Goal: Task Accomplishment & Management: Use online tool/utility

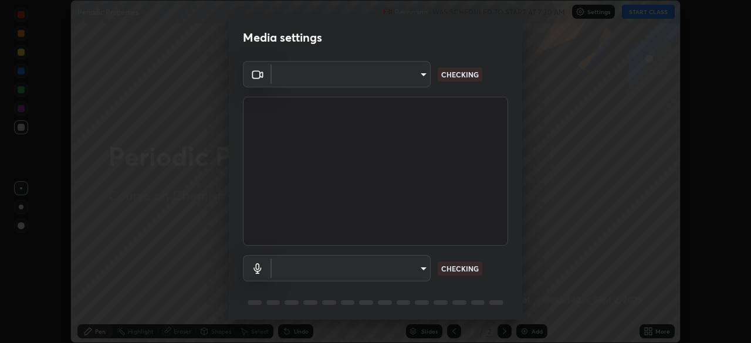
scroll to position [343, 751]
type input "76dab4993bb4d0ea98481a190898d4cac78937782bc999a4cfeb95627a500e2f"
type input "d4ee9650e41271601ed1e958b216f694d793ea88091c31676a4c66332e6cb4b6"
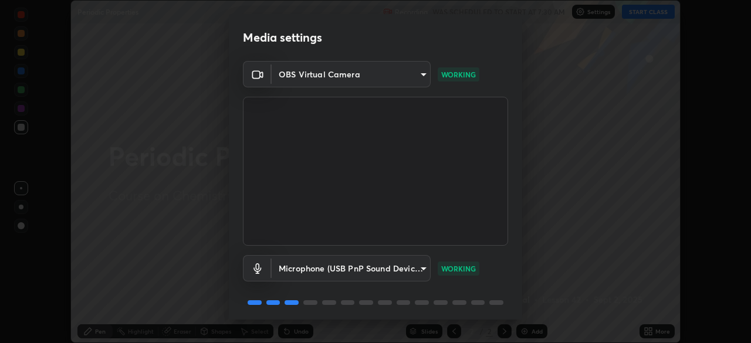
scroll to position [42, 0]
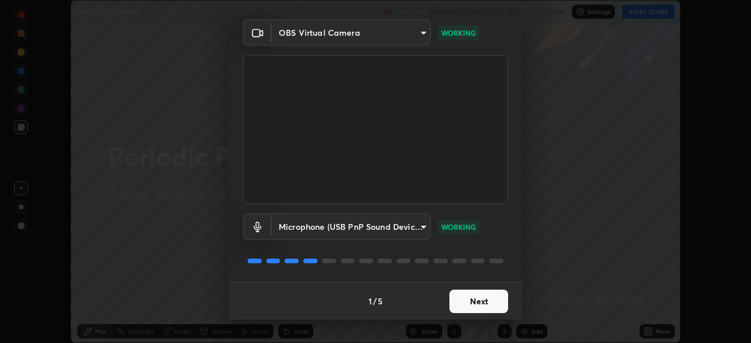
click at [464, 300] on button "Next" at bounding box center [478, 301] width 59 height 23
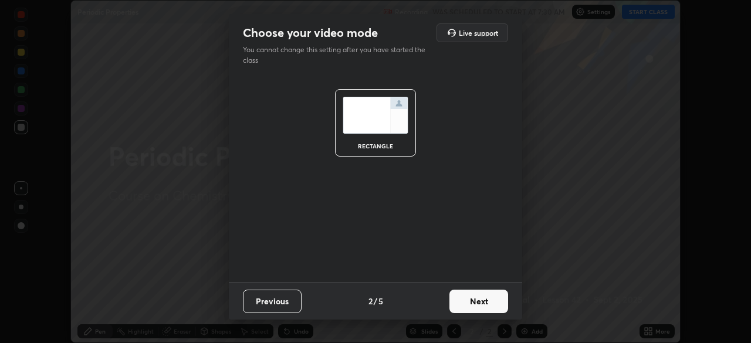
scroll to position [0, 0]
click at [468, 304] on button "Next" at bounding box center [478, 301] width 59 height 23
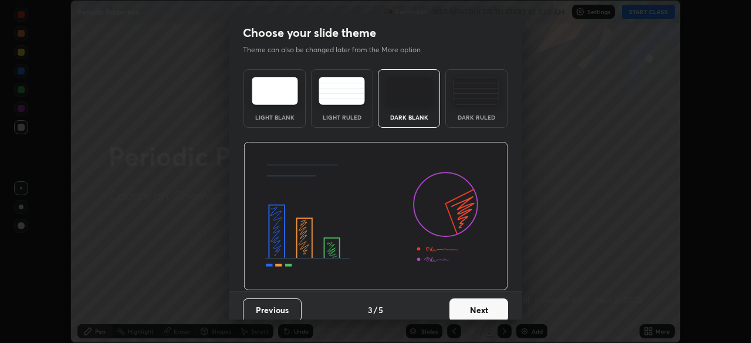
click at [475, 304] on button "Next" at bounding box center [478, 310] width 59 height 23
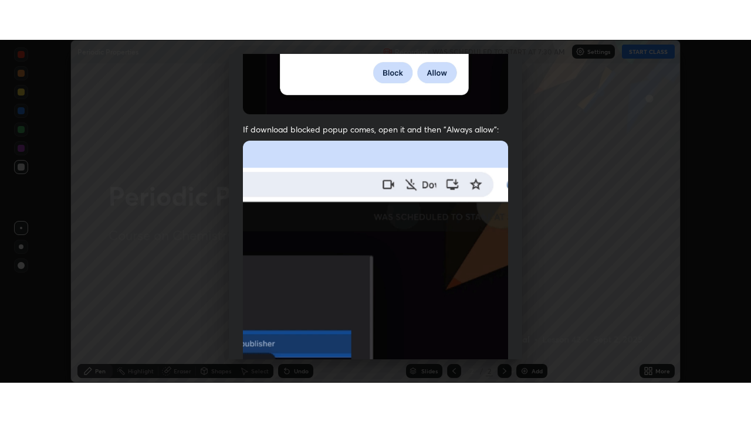
scroll to position [281, 0]
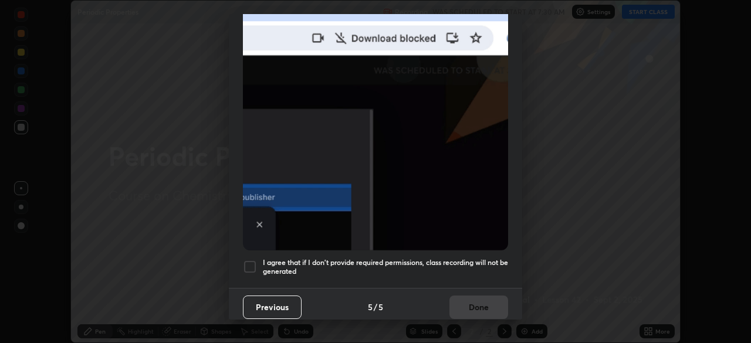
click at [249, 267] on div at bounding box center [250, 267] width 14 height 14
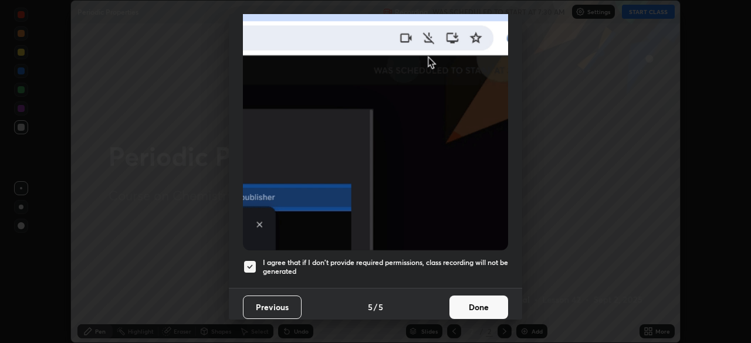
click at [457, 301] on button "Done" at bounding box center [478, 307] width 59 height 23
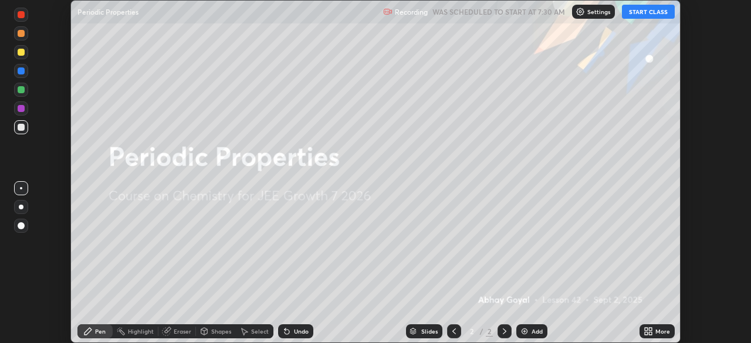
click at [646, 12] on button "START CLASS" at bounding box center [648, 12] width 53 height 14
click at [655, 334] on div "More" at bounding box center [662, 332] width 15 height 6
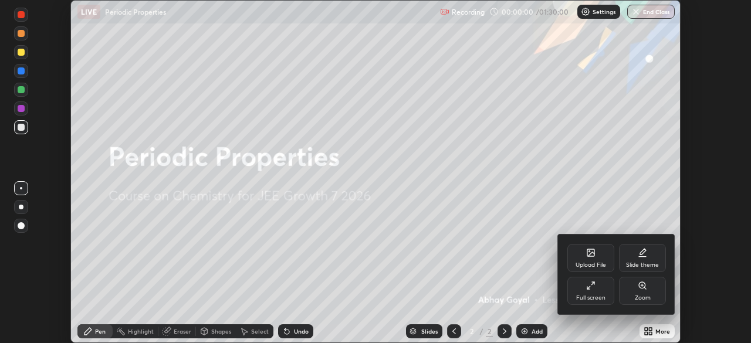
click at [586, 286] on icon at bounding box center [590, 285] width 9 height 9
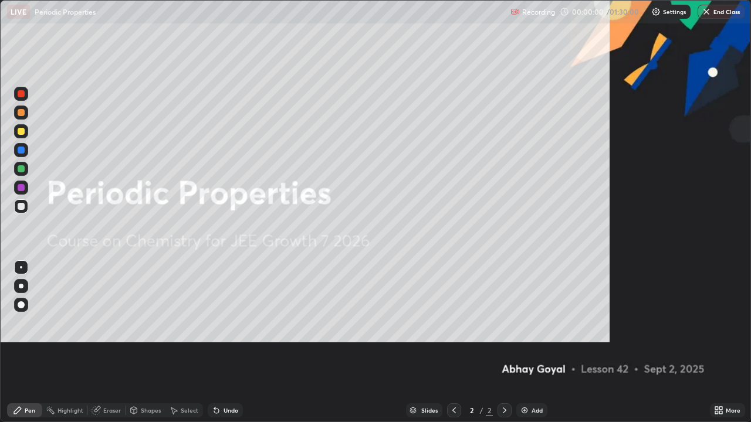
scroll to position [422, 751]
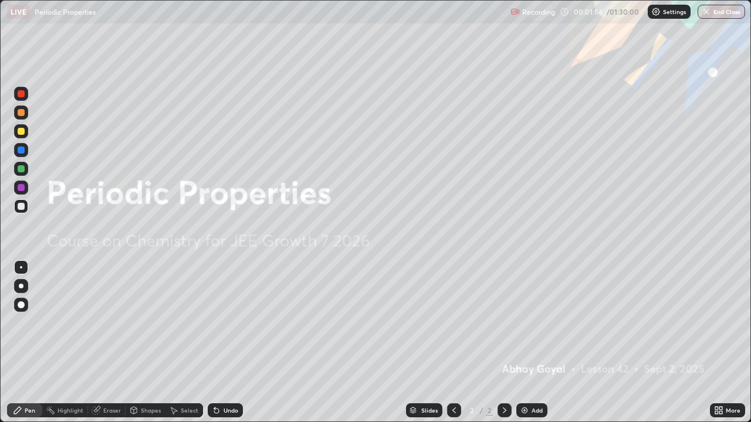
click at [532, 343] on div "Add" at bounding box center [537, 411] width 11 height 6
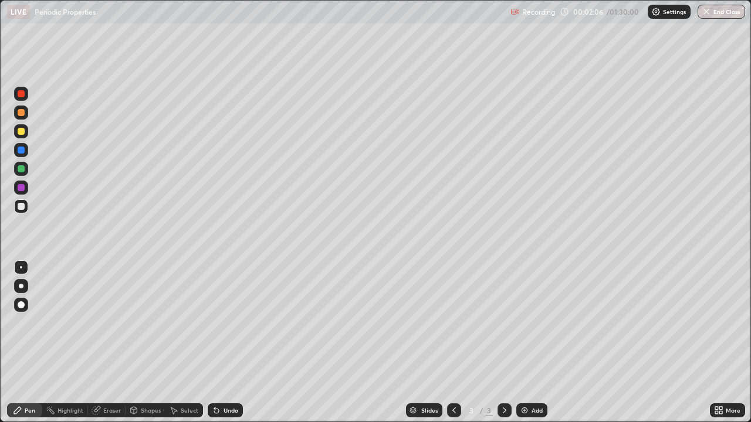
click at [20, 130] on div at bounding box center [21, 131] width 7 height 7
click at [529, 343] on div "Add" at bounding box center [531, 411] width 31 height 14
click at [21, 190] on div at bounding box center [21, 187] width 7 height 7
click at [20, 205] on div at bounding box center [21, 206] width 7 height 7
click at [104, 343] on div "Eraser" at bounding box center [112, 411] width 18 height 6
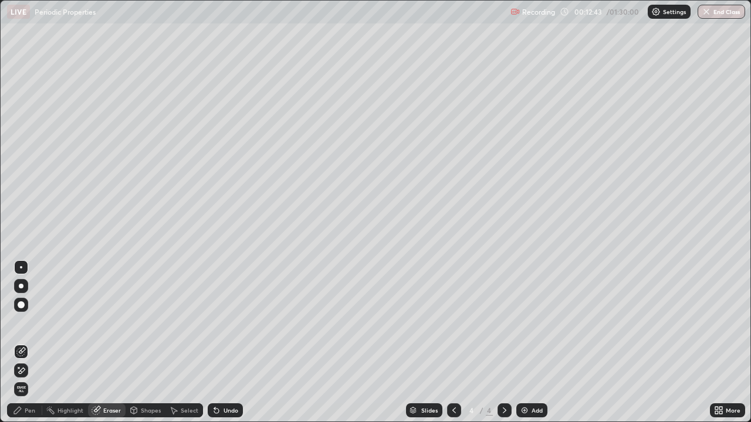
click at [31, 343] on div "Pen" at bounding box center [30, 411] width 11 height 6
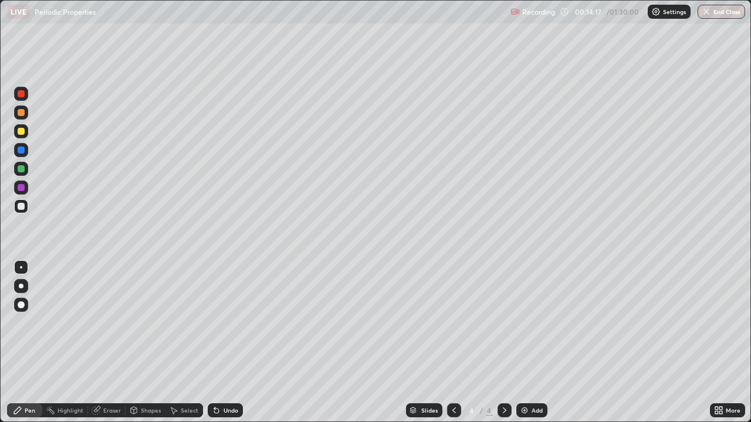
click at [22, 127] on div at bounding box center [21, 131] width 14 height 14
click at [20, 111] on div at bounding box center [21, 112] width 7 height 7
click at [19, 169] on div at bounding box center [21, 168] width 7 height 7
click at [225, 343] on div "Undo" at bounding box center [225, 411] width 35 height 14
click at [228, 343] on div "Undo" at bounding box center [231, 411] width 15 height 6
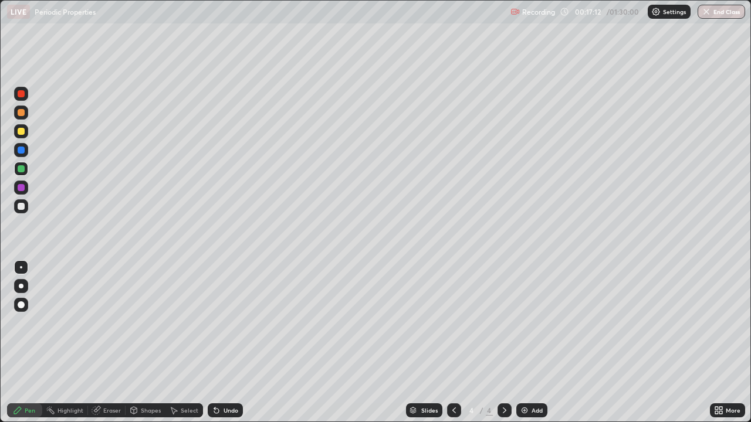
click at [221, 343] on div "Undo" at bounding box center [225, 411] width 35 height 14
click at [222, 343] on div "Undo" at bounding box center [225, 411] width 35 height 14
click at [224, 343] on div "Undo" at bounding box center [225, 411] width 35 height 14
click at [225, 343] on div "Undo" at bounding box center [231, 411] width 15 height 6
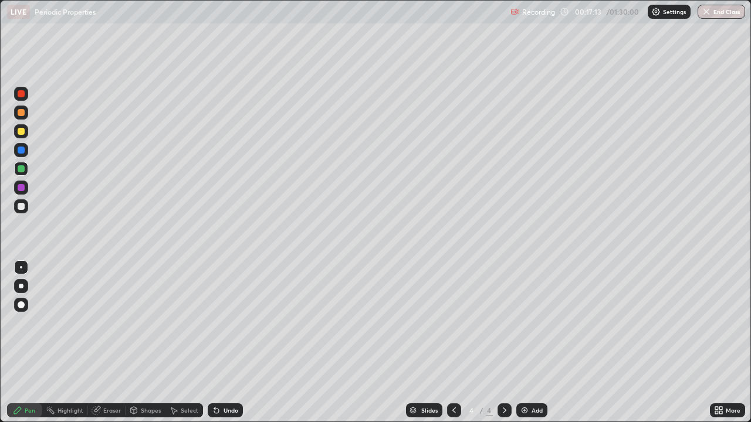
click at [225, 343] on div "Undo" at bounding box center [231, 411] width 15 height 6
click at [214, 343] on div "Undo" at bounding box center [225, 411] width 35 height 14
click at [523, 343] on div "Add" at bounding box center [531, 411] width 31 height 14
click at [19, 130] on div at bounding box center [21, 131] width 7 height 7
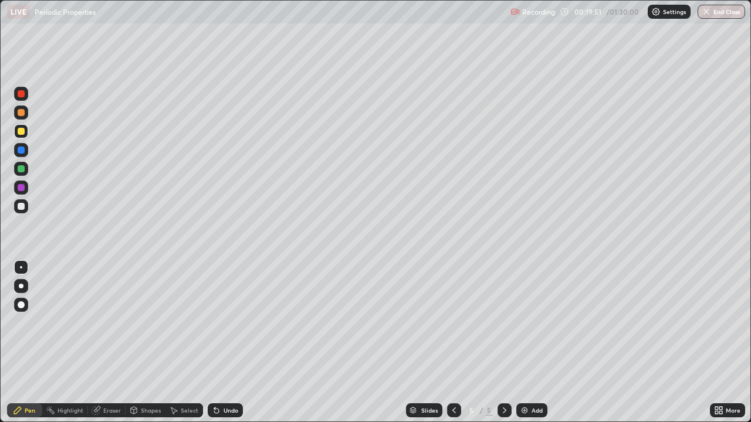
click at [18, 170] on div at bounding box center [21, 168] width 7 height 7
click at [226, 343] on div "Undo" at bounding box center [231, 411] width 15 height 6
click at [221, 343] on div "Undo" at bounding box center [225, 411] width 35 height 14
click at [19, 133] on div at bounding box center [21, 131] width 7 height 7
click at [535, 343] on div "Add" at bounding box center [531, 411] width 31 height 14
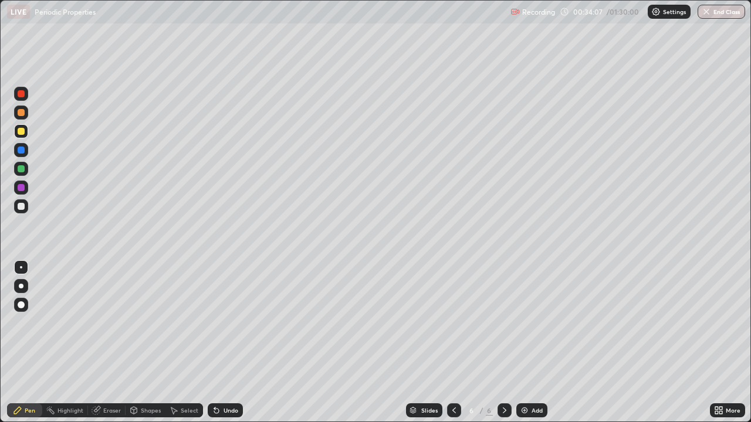
click at [534, 343] on div "Add" at bounding box center [537, 411] width 11 height 6
click at [525, 343] on img at bounding box center [524, 410] width 9 height 9
click at [22, 170] on div at bounding box center [21, 168] width 7 height 7
click at [20, 133] on div at bounding box center [21, 131] width 7 height 7
click at [22, 172] on div at bounding box center [21, 168] width 7 height 7
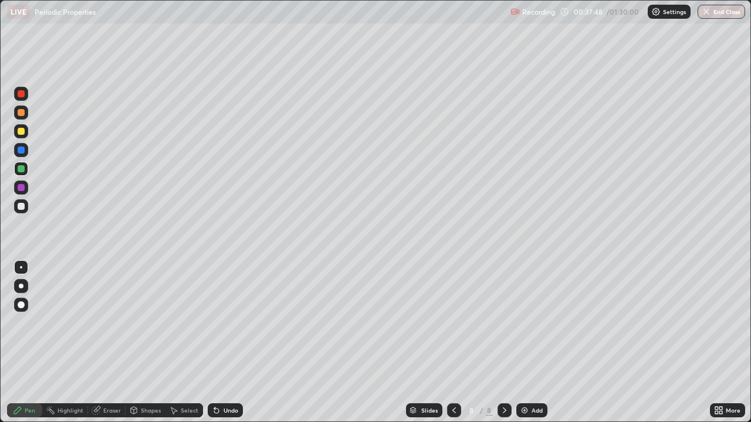
click at [106, 343] on div "Eraser" at bounding box center [107, 411] width 38 height 14
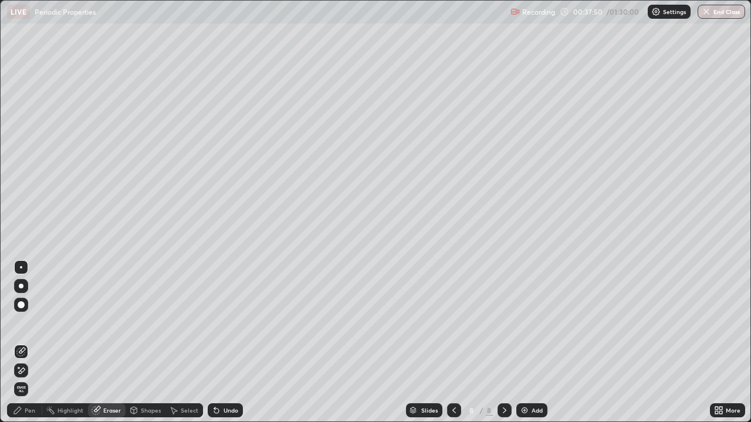
click at [35, 343] on div "Pen" at bounding box center [24, 411] width 35 height 14
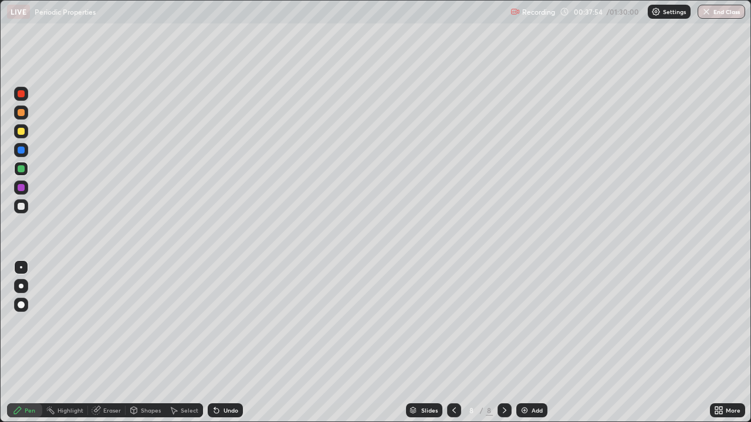
click at [21, 132] on div at bounding box center [21, 131] width 7 height 7
click at [23, 171] on div at bounding box center [21, 168] width 7 height 7
click at [23, 133] on div at bounding box center [21, 131] width 7 height 7
click at [520, 343] on img at bounding box center [524, 410] width 9 height 9
click at [18, 132] on div at bounding box center [21, 131] width 7 height 7
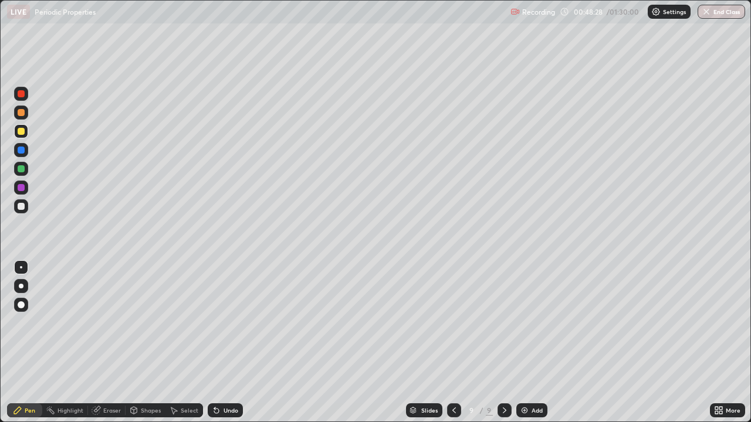
click at [21, 170] on div at bounding box center [21, 168] width 7 height 7
click at [21, 203] on div at bounding box center [21, 206] width 7 height 7
click at [527, 343] on img at bounding box center [524, 410] width 9 height 9
click at [109, 343] on div "Eraser" at bounding box center [112, 411] width 18 height 6
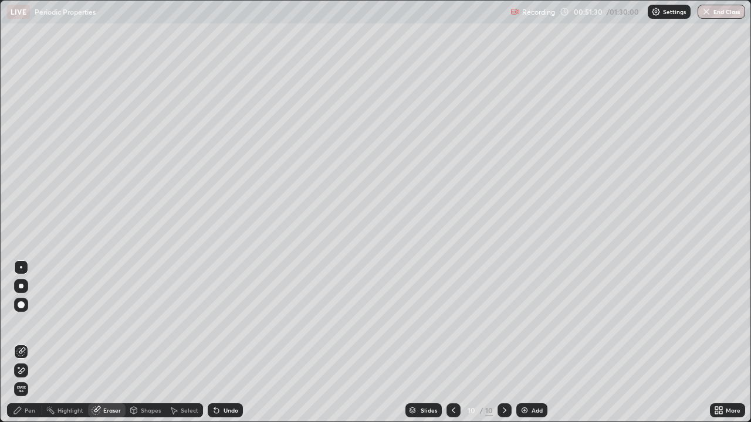
click at [31, 343] on div "Pen" at bounding box center [30, 411] width 11 height 6
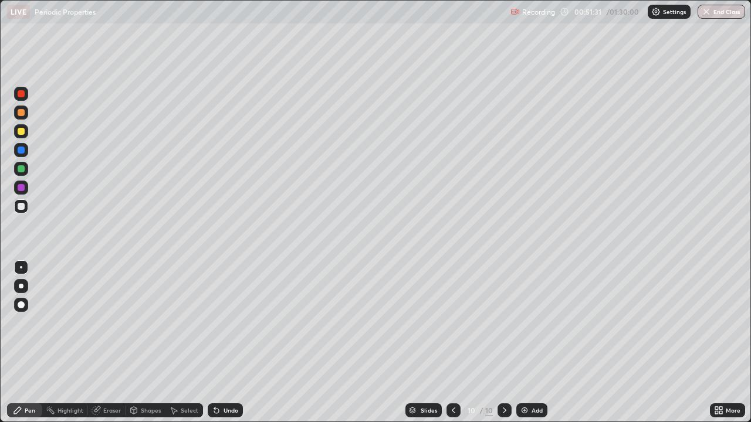
click at [21, 191] on div at bounding box center [21, 187] width 7 height 7
click at [224, 343] on div "Undo" at bounding box center [231, 411] width 15 height 6
click at [21, 169] on div at bounding box center [21, 168] width 7 height 7
click at [103, 343] on div "Eraser" at bounding box center [112, 411] width 18 height 6
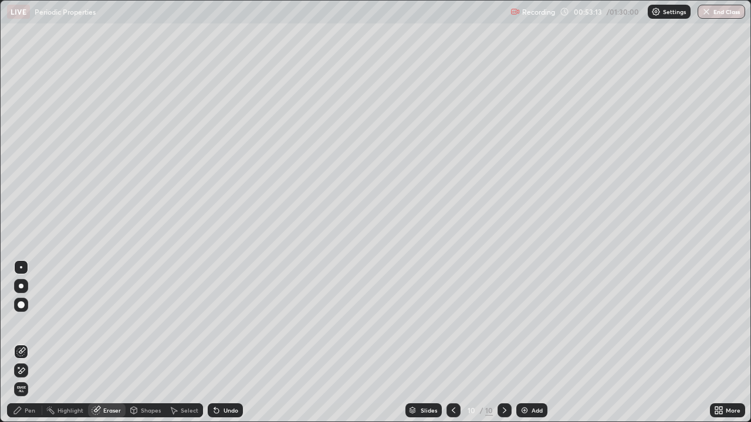
click at [28, 343] on div "Pen" at bounding box center [30, 411] width 11 height 6
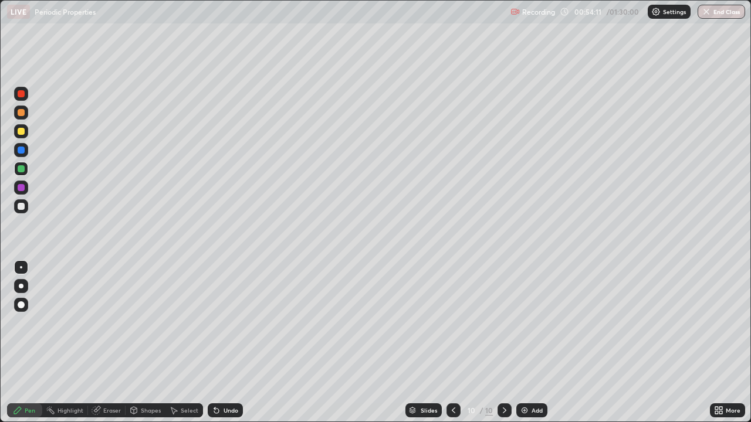
click at [20, 211] on div at bounding box center [21, 207] width 14 height 14
click at [157, 343] on div "Shapes" at bounding box center [146, 410] width 40 height 23
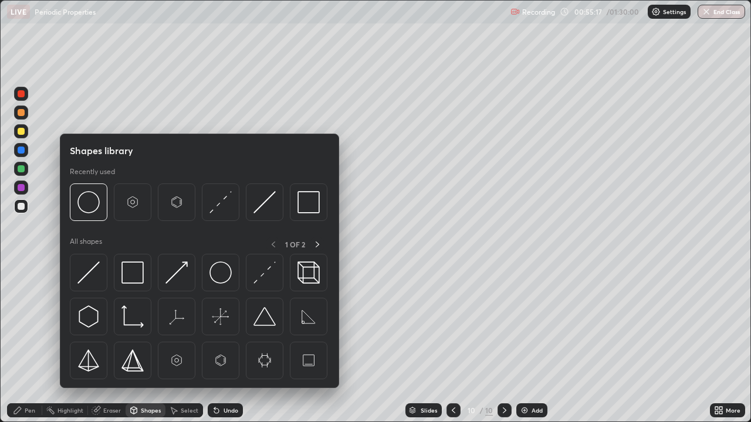
click at [165, 343] on div "Shapes library Recently used All shapes 1 OF 2" at bounding box center [199, 261] width 279 height 255
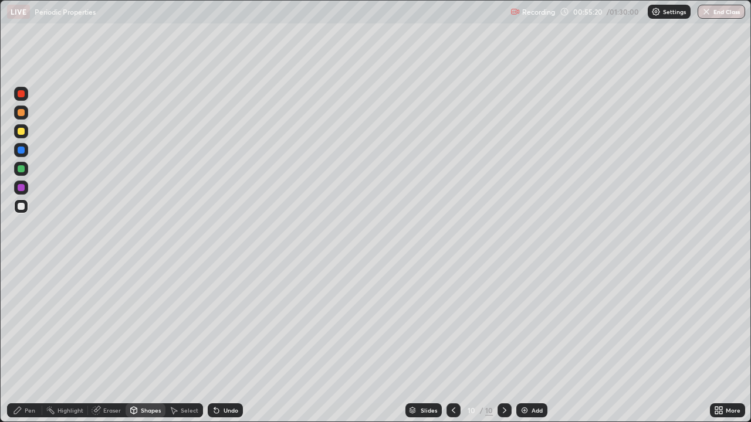
click at [22, 343] on icon at bounding box center [17, 410] width 9 height 9
click at [219, 343] on div "Undo" at bounding box center [225, 411] width 35 height 14
click at [221, 343] on div "Undo" at bounding box center [225, 411] width 35 height 14
click at [224, 343] on div "Undo" at bounding box center [231, 411] width 15 height 6
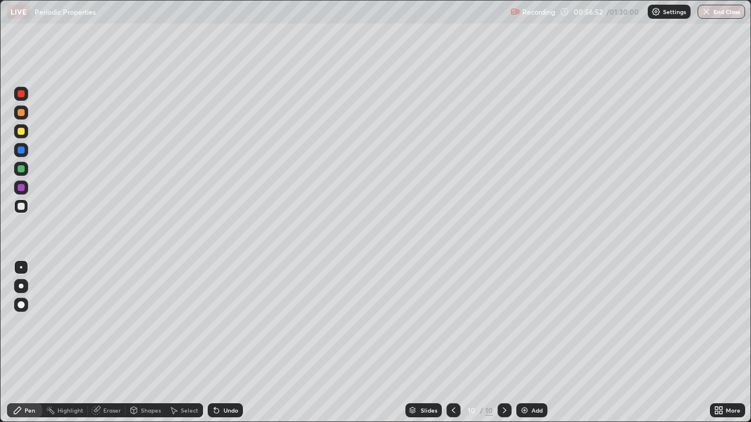
click at [21, 190] on div at bounding box center [21, 187] width 7 height 7
click at [526, 343] on img at bounding box center [524, 410] width 9 height 9
click at [25, 201] on div at bounding box center [21, 207] width 14 height 14
click at [19, 170] on div at bounding box center [21, 168] width 7 height 7
click at [0, 248] on div "Setting up your live class" at bounding box center [375, 211] width 751 height 422
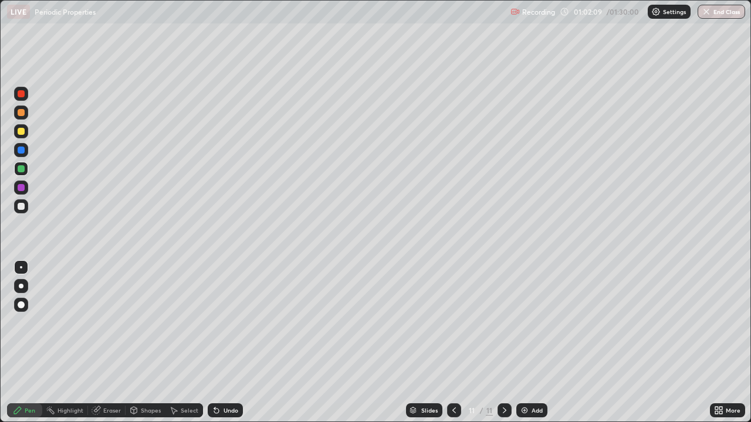
click at [111, 343] on div "Eraser" at bounding box center [112, 411] width 18 height 6
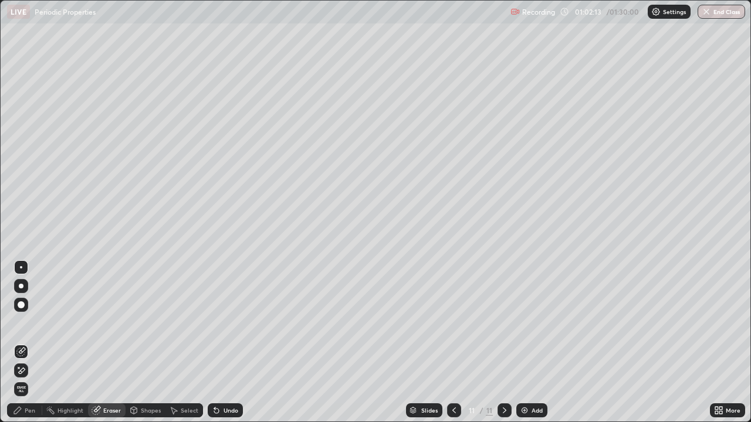
click at [29, 343] on div "Pen" at bounding box center [30, 411] width 11 height 6
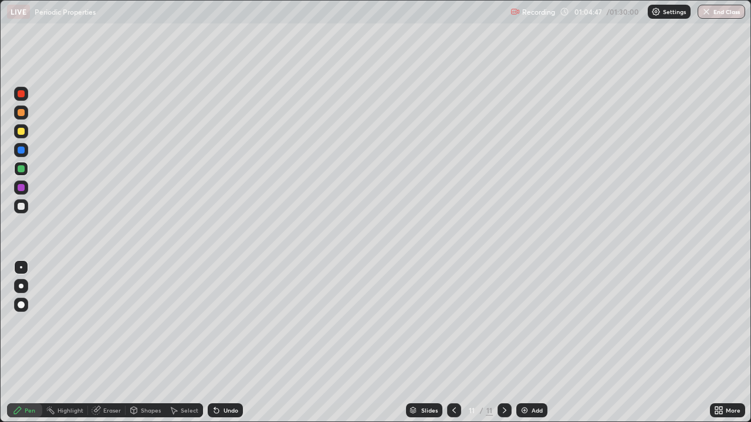
click at [19, 129] on div at bounding box center [21, 131] width 7 height 7
click at [533, 343] on div "Add" at bounding box center [537, 411] width 11 height 6
click at [535, 343] on div "Add" at bounding box center [537, 411] width 11 height 6
click at [526, 343] on img at bounding box center [524, 410] width 9 height 9
click at [228, 343] on div "Undo" at bounding box center [231, 411] width 15 height 6
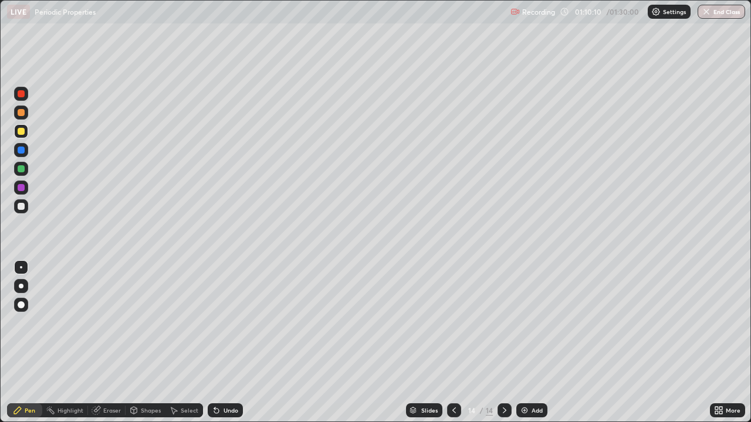
click at [227, 343] on div "Undo" at bounding box center [231, 411] width 15 height 6
click at [224, 343] on div "Undo" at bounding box center [231, 411] width 15 height 6
click at [107, 343] on div "Eraser" at bounding box center [112, 411] width 18 height 6
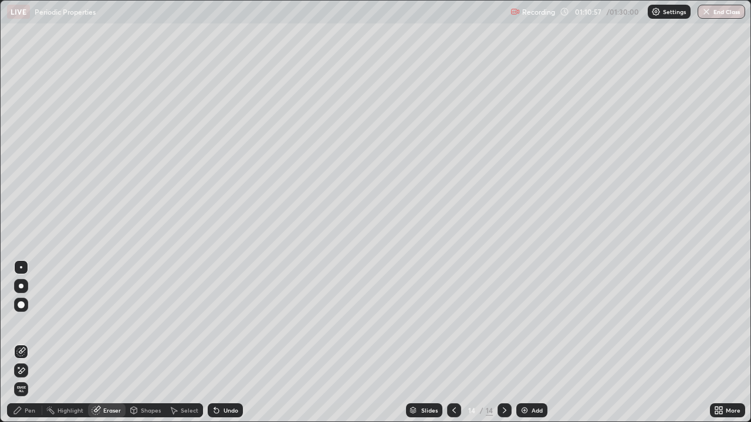
click at [31, 343] on div "Pen" at bounding box center [30, 411] width 11 height 6
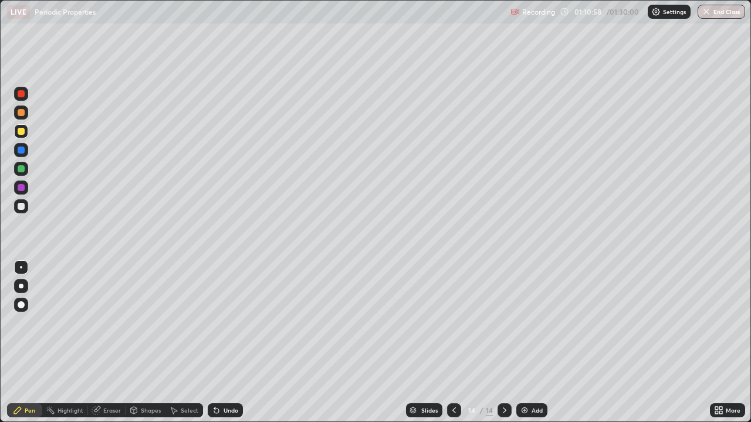
click at [25, 173] on div at bounding box center [21, 169] width 14 height 14
click at [535, 343] on div "Add" at bounding box center [531, 411] width 31 height 14
click at [422, 343] on div "Slides" at bounding box center [429, 411] width 16 height 6
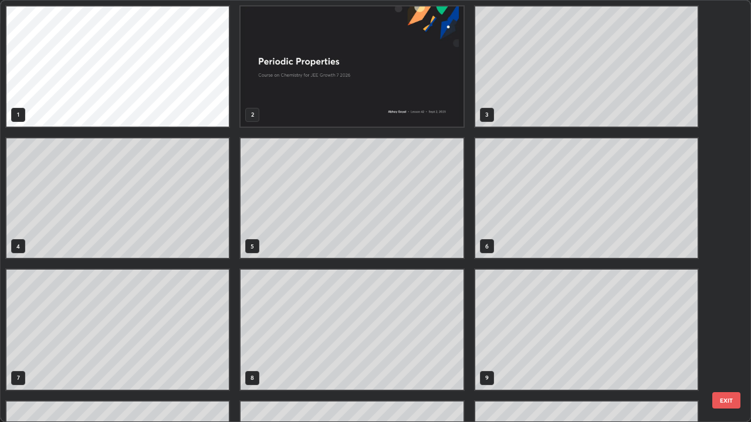
scroll to position [418, 744]
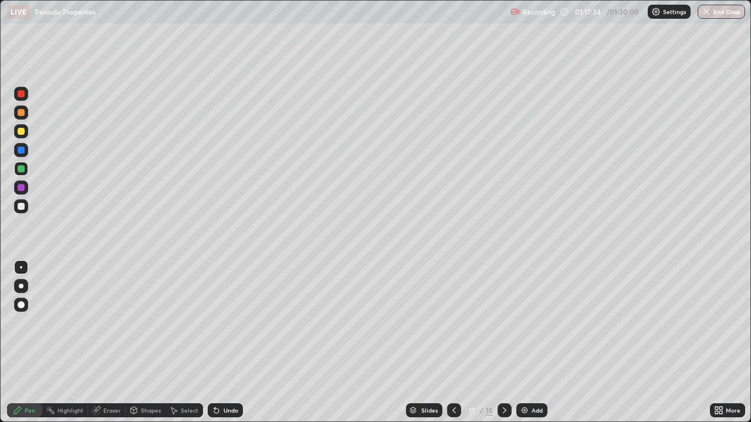
click at [422, 343] on div "Slides" at bounding box center [429, 411] width 16 height 6
click at [526, 343] on img at bounding box center [524, 410] width 9 height 9
click at [23, 134] on div at bounding box center [21, 131] width 7 height 7
click at [716, 15] on button "End Class" at bounding box center [722, 12] width 46 height 14
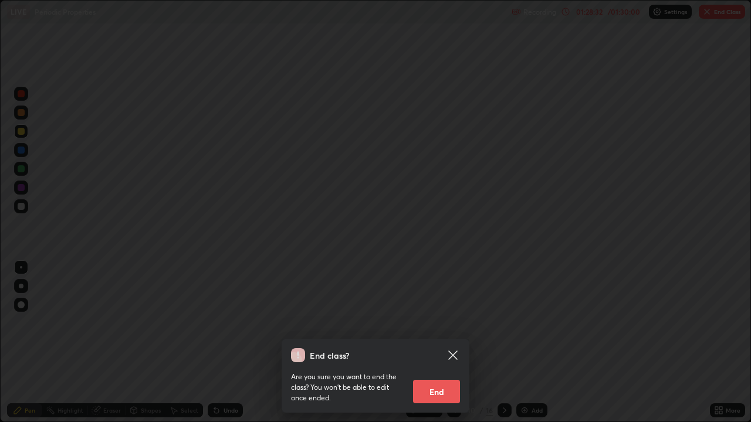
click at [438, 343] on button "End" at bounding box center [436, 391] width 47 height 23
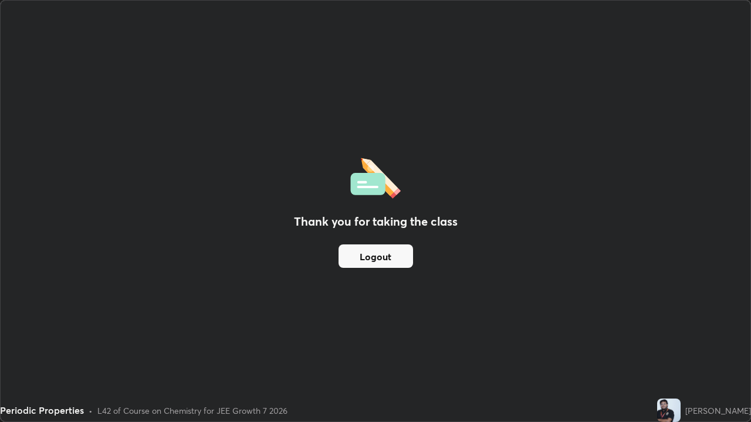
click at [380, 258] on button "Logout" at bounding box center [376, 256] width 75 height 23
